Goal: Navigation & Orientation: Find specific page/section

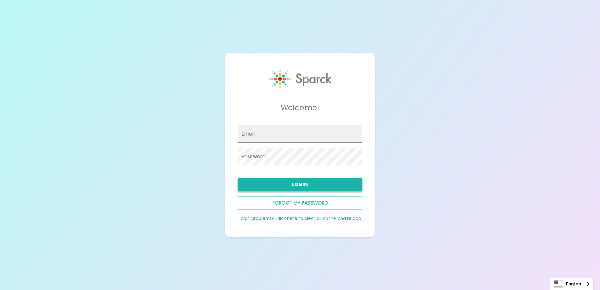
type input "[EMAIL_ADDRESS][DOMAIN_NAME]"
click at [323, 184] on button "Login" at bounding box center [299, 184] width 125 height 13
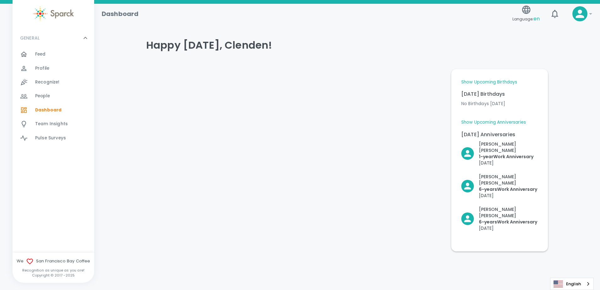
click at [499, 119] on link "Show Upcoming Anniversaries" at bounding box center [493, 122] width 65 height 6
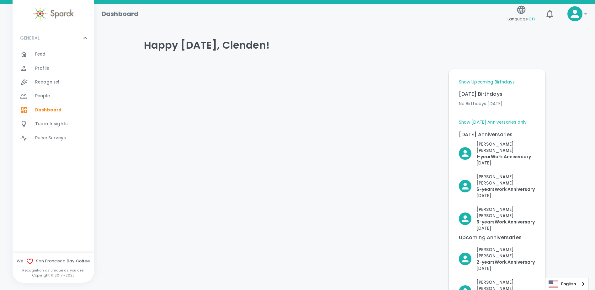
click at [499, 82] on link "Show Upcoming Birthdays" at bounding box center [487, 82] width 56 height 6
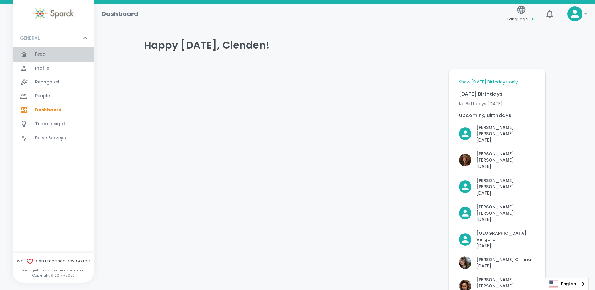
click at [39, 56] on span "Feed" at bounding box center [40, 54] width 11 height 6
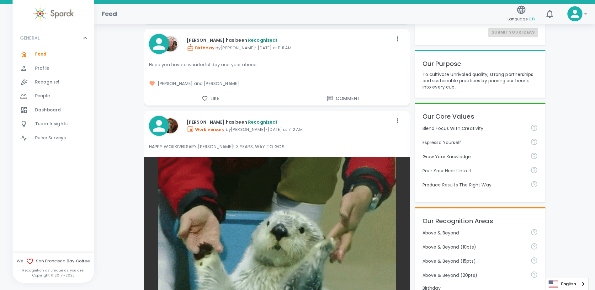
scroll to position [188, 0]
